Goal: Task Accomplishment & Management: Manage account settings

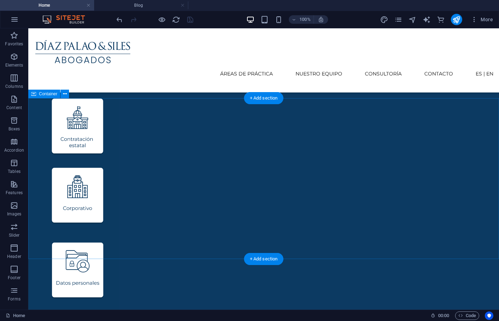
scroll to position [546, 0]
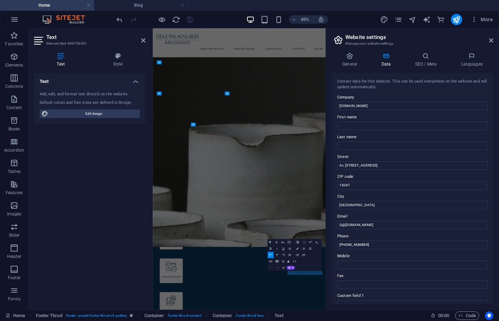
click at [430, 228] on input "Q@[DOMAIN_NAME]" at bounding box center [412, 224] width 150 height 8
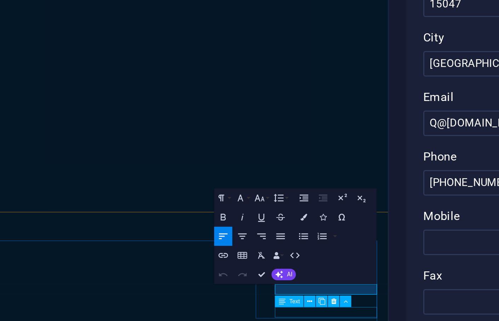
drag, startPoint x: 184, startPoint y: 107, endPoint x: 164, endPoint y: -180, distance: 287.3
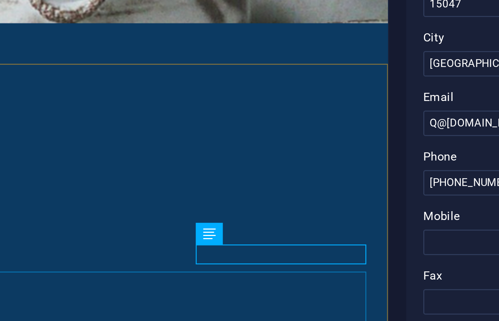
scroll to position [511, 0]
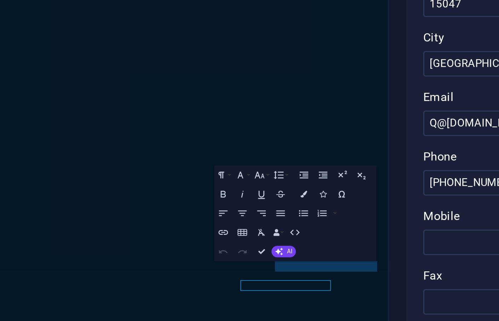
scroll to position [203, 0]
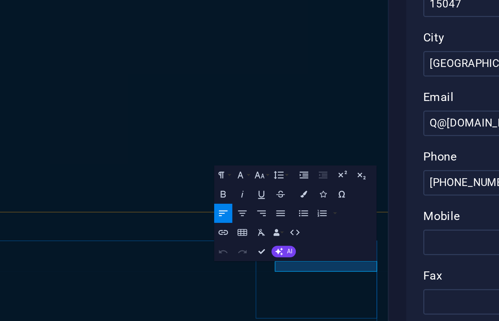
click at [298, 248] on button "Colors" at bounding box center [297, 248] width 6 height 6
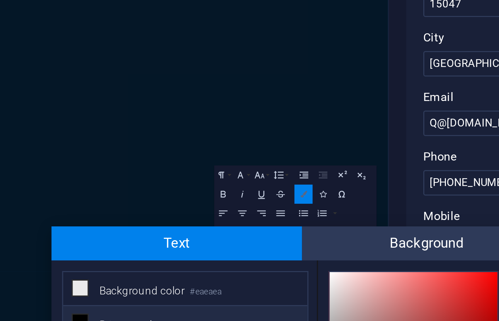
scroll to position [38, 0]
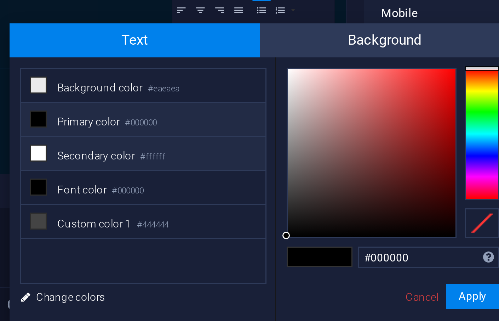
click at [269, 264] on li "Secondary color #ffffff" at bounding box center [257, 264] width 81 height 11
type input "#ffffff"
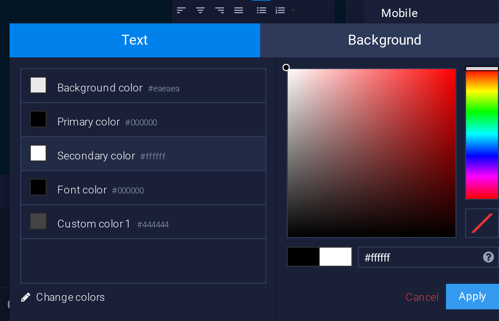
click at [369, 313] on button "Apply" at bounding box center [368, 312] width 18 height 8
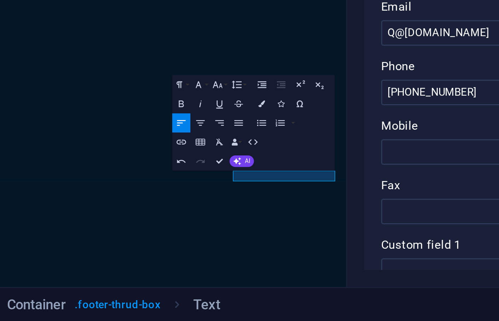
scroll to position [0, 0]
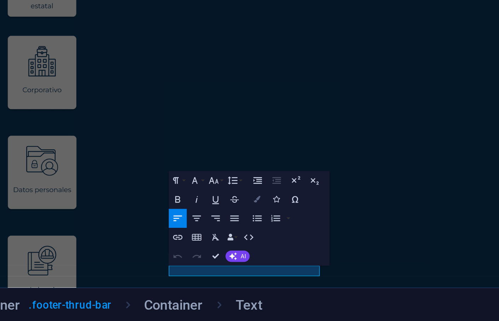
click at [243, 280] on icon "button" at bounding box center [243, 280] width 2 height 2
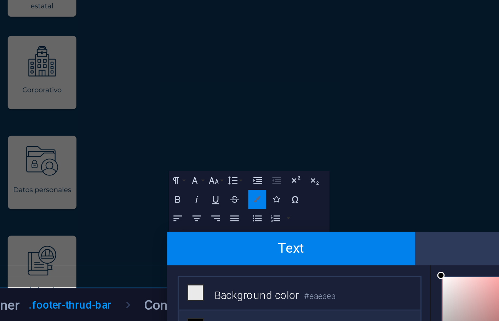
scroll to position [69, 0]
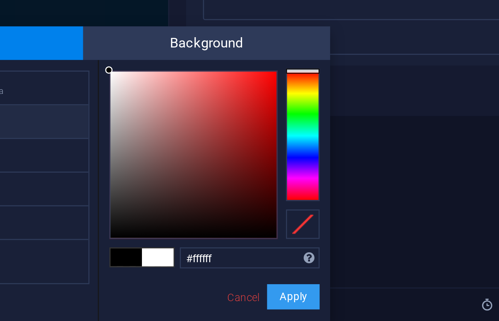
click at [371, 313] on button "Apply" at bounding box center [368, 312] width 18 height 8
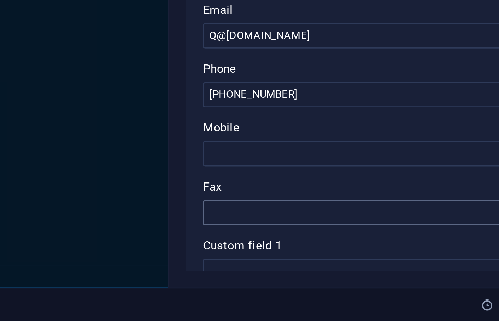
scroll to position [0, 0]
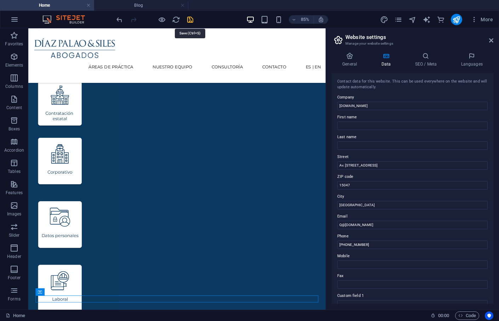
click at [187, 21] on icon "save" at bounding box center [190, 20] width 8 height 8
